Goal: Check status: Check status

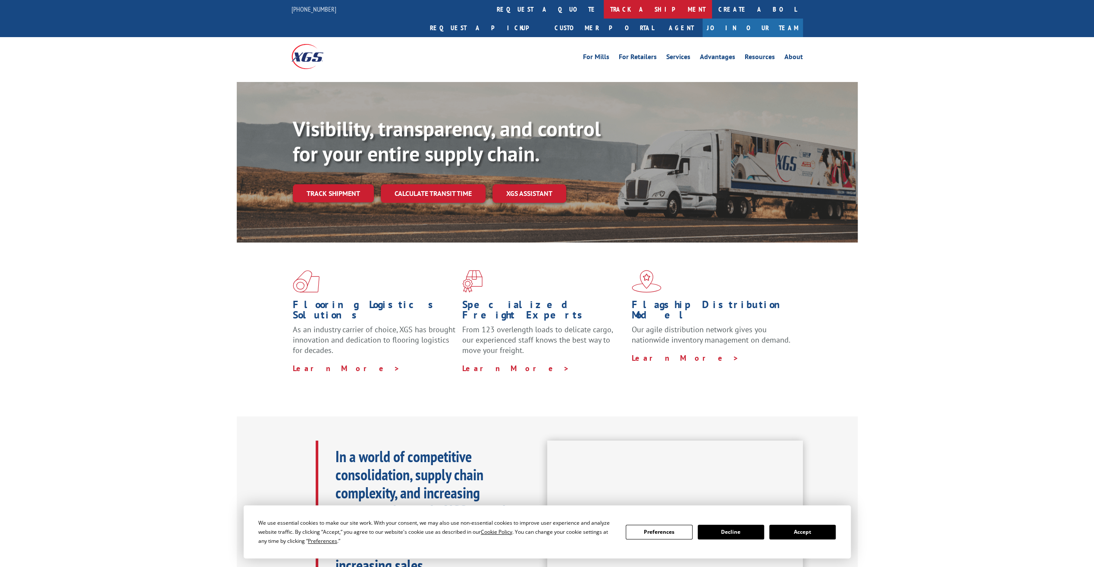
click at [604, 9] on link "track a shipment" at bounding box center [658, 9] width 108 height 19
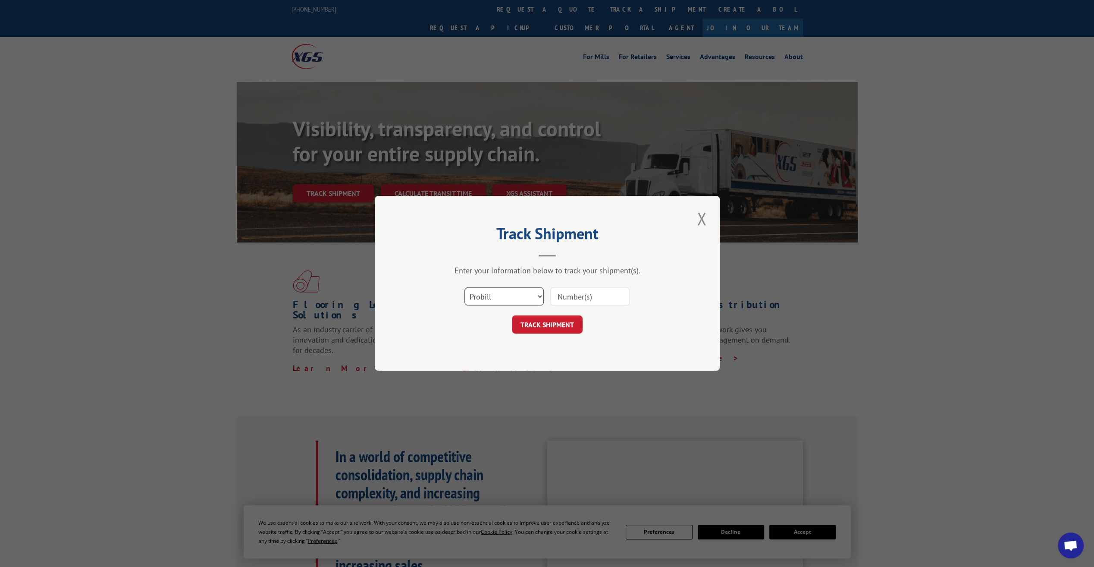
drag, startPoint x: 527, startPoint y: 297, endPoint x: 538, endPoint y: 296, distance: 11.7
click at [527, 297] on select "Select category... Probill BOL PO" at bounding box center [504, 297] width 79 height 18
select select "bol"
click at [465, 288] on select "Select category... Probill BOL PO" at bounding box center [504, 297] width 79 height 18
click at [588, 289] on input at bounding box center [589, 297] width 79 height 18
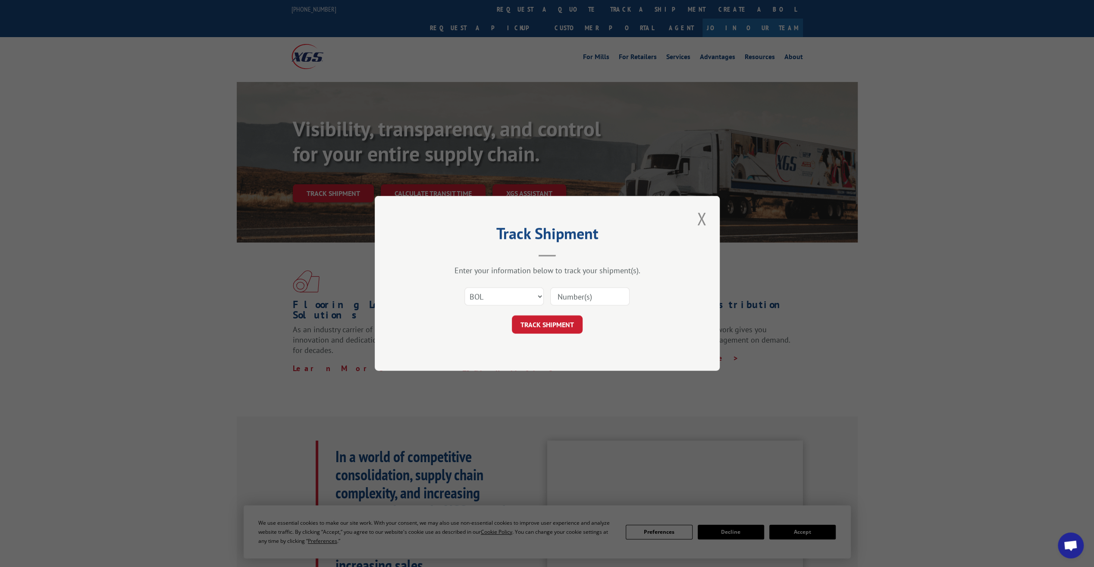
paste input "737704"
type input "737704"
click at [563, 318] on button "TRACK SHIPMENT" at bounding box center [547, 325] width 71 height 18
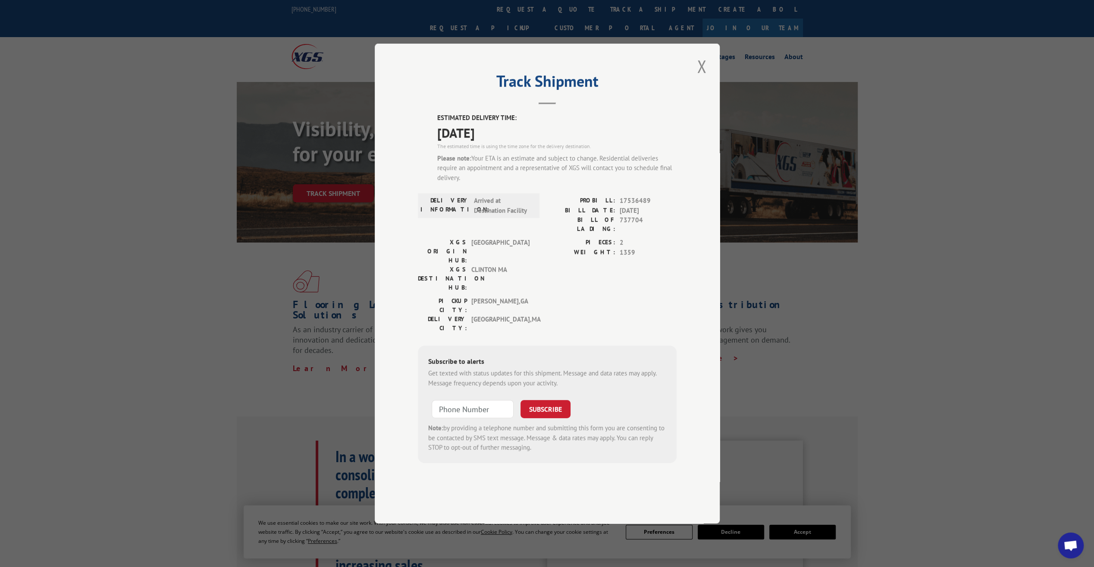
click at [497, 267] on span "CLINTON MA" at bounding box center [500, 278] width 58 height 27
click at [450, 268] on label "XGS DESTINATION HUB:" at bounding box center [442, 278] width 49 height 27
click at [496, 270] on span "CLINTON MA" at bounding box center [500, 278] width 58 height 27
click at [501, 314] on span "[GEOGRAPHIC_DATA] , [GEOGRAPHIC_DATA]" at bounding box center [500, 323] width 58 height 18
click at [707, 78] on button "Close modal" at bounding box center [701, 66] width 15 height 24
